Goal: Transaction & Acquisition: Purchase product/service

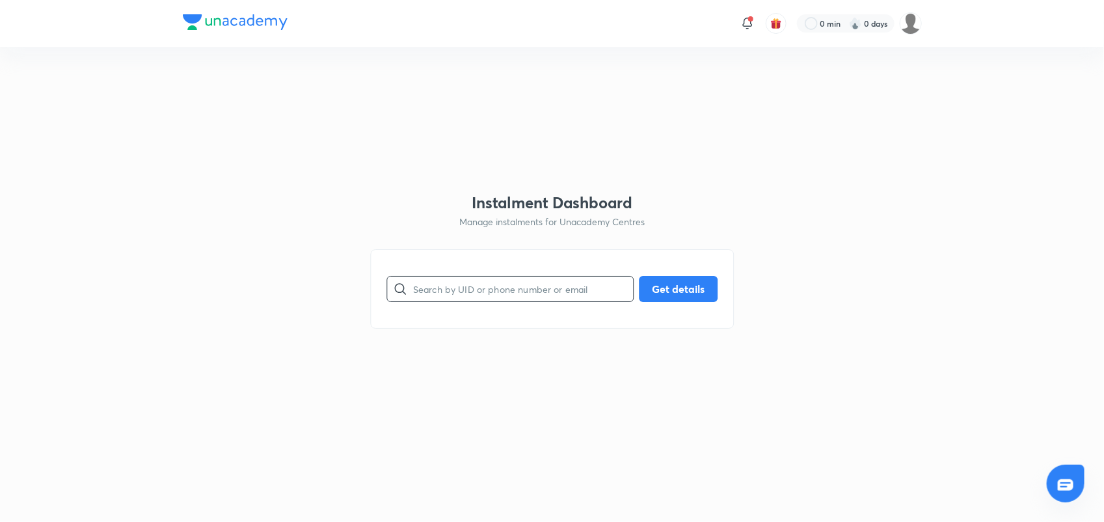
click at [441, 293] on input "text" at bounding box center [523, 288] width 220 height 33
paste input "[EMAIL_ADDRESS][DOMAIN_NAME]"
type input "[EMAIL_ADDRESS][DOMAIN_NAME]"
click at [655, 282] on button "Get details" at bounding box center [678, 288] width 79 height 26
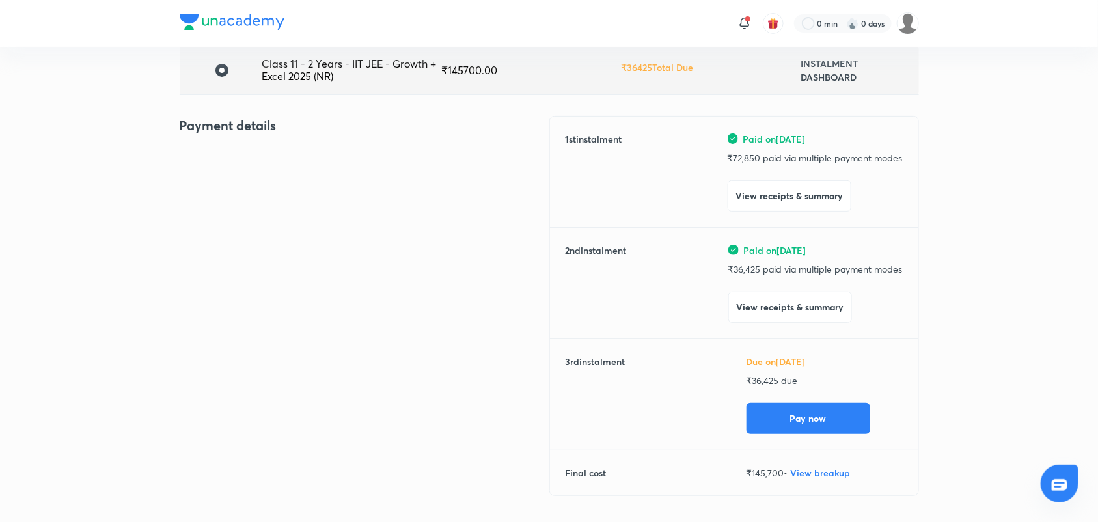
scroll to position [105, 0]
